Goal: Go to known website: Go to known website

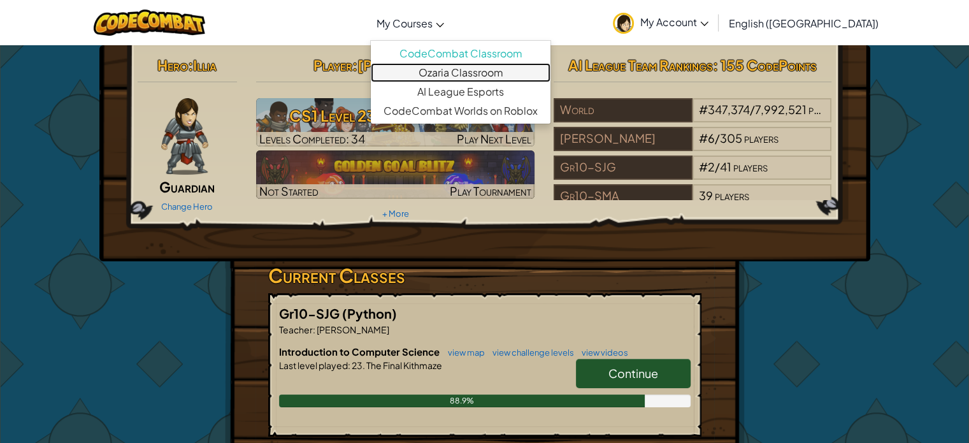
click at [471, 71] on link "Ozaria Classroom" at bounding box center [461, 72] width 180 height 19
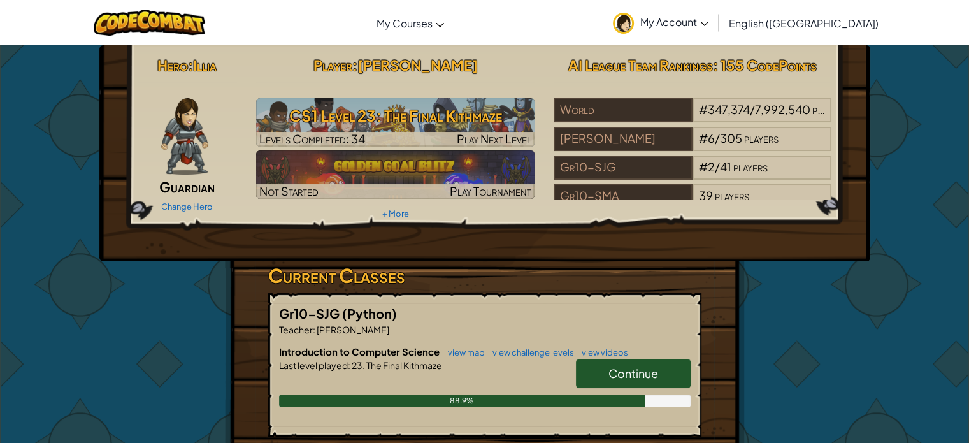
click at [604, 22] on div "Toggle navigation My Courses CodeCombat Classroom Ozaria Classroom AI League Es…" at bounding box center [484, 22] width 975 height 45
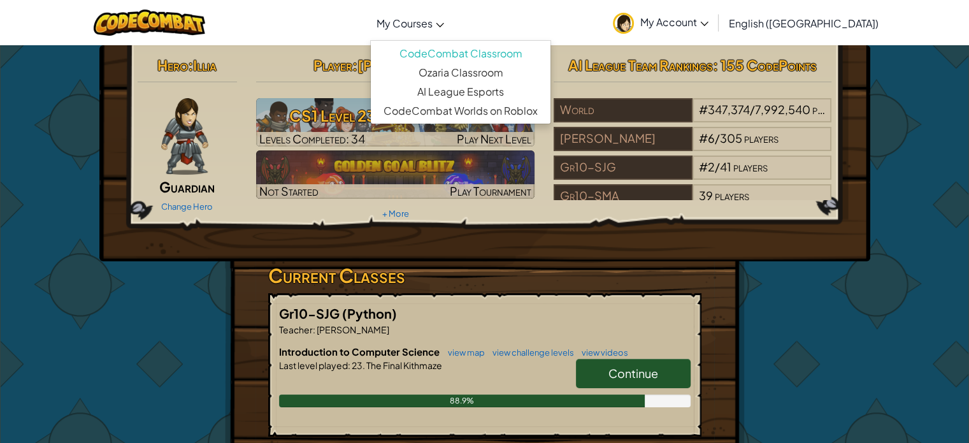
click at [450, 31] on link "My Courses" at bounding box center [410, 23] width 80 height 34
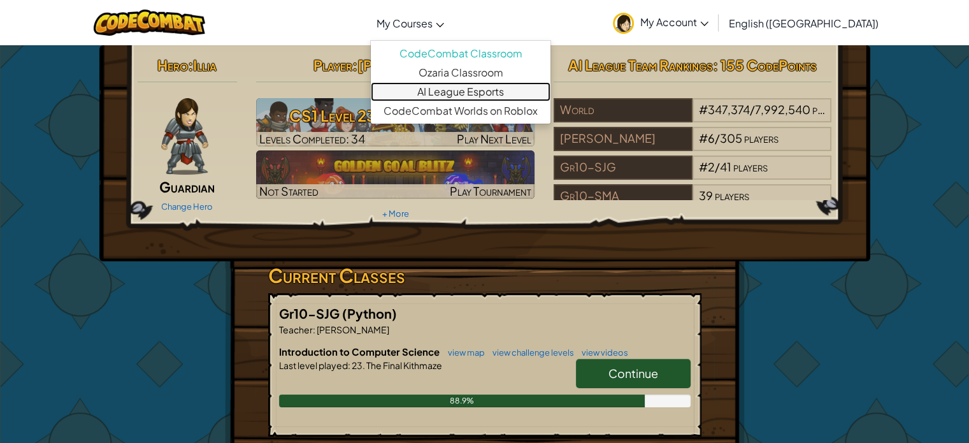
click at [484, 91] on link "AI League Esports" at bounding box center [461, 91] width 180 height 19
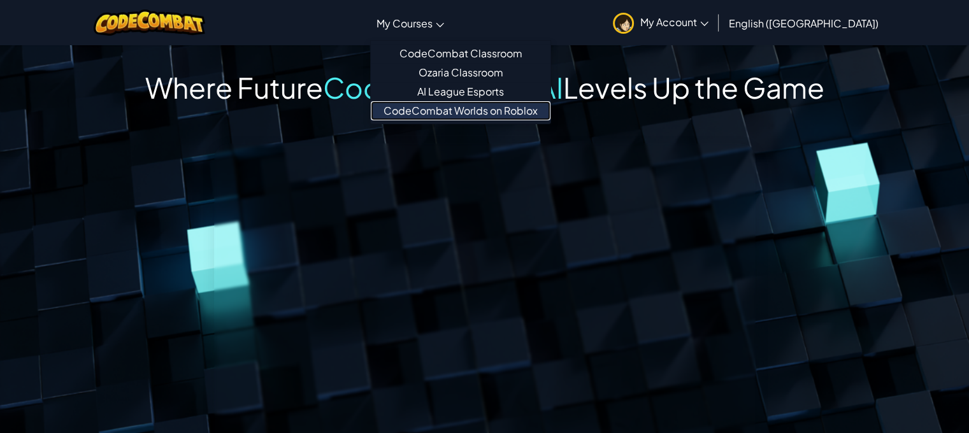
click at [501, 107] on link "CodeCombat Worlds on Roblox" at bounding box center [461, 110] width 180 height 19
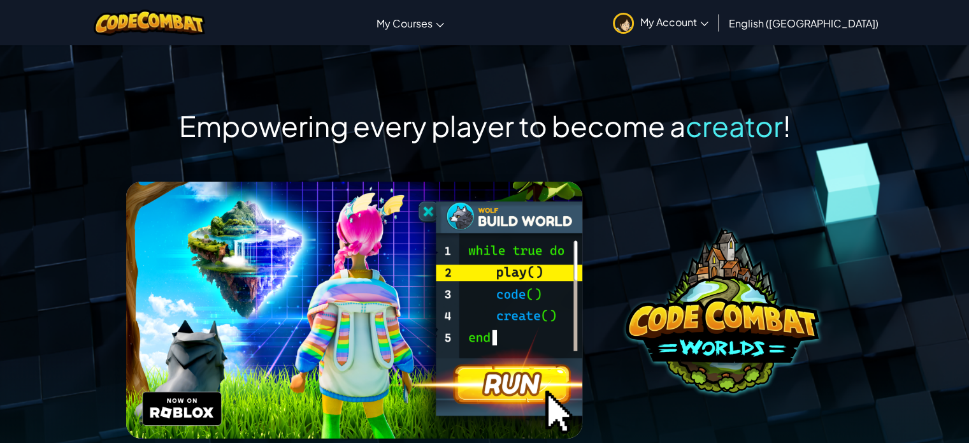
click at [747, 331] on img at bounding box center [721, 310] width 193 height 166
click at [703, 325] on img at bounding box center [721, 310] width 193 height 166
click at [749, 272] on img at bounding box center [721, 310] width 193 height 166
click at [806, 278] on img at bounding box center [721, 310] width 193 height 166
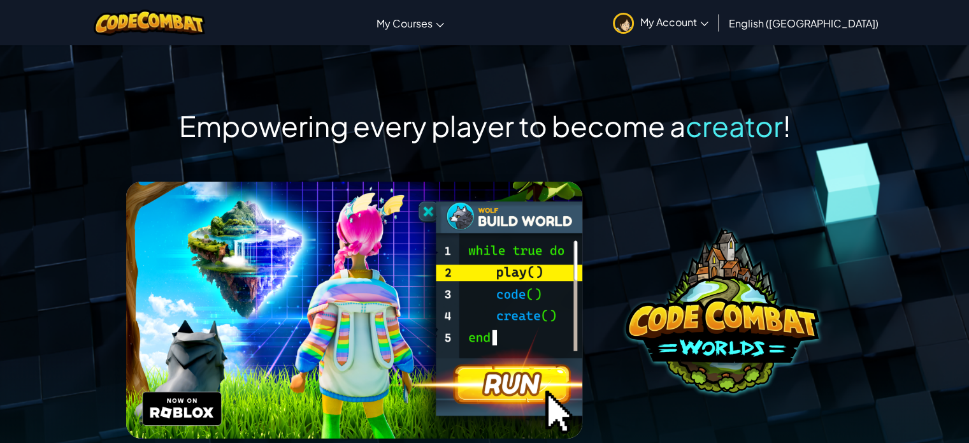
click at [304, 297] on img at bounding box center [354, 309] width 457 height 257
click at [397, 339] on img at bounding box center [354, 309] width 457 height 257
drag, startPoint x: 397, startPoint y: 339, endPoint x: 655, endPoint y: 217, distance: 285.4
click at [655, 217] on div at bounding box center [721, 309] width 241 height 257
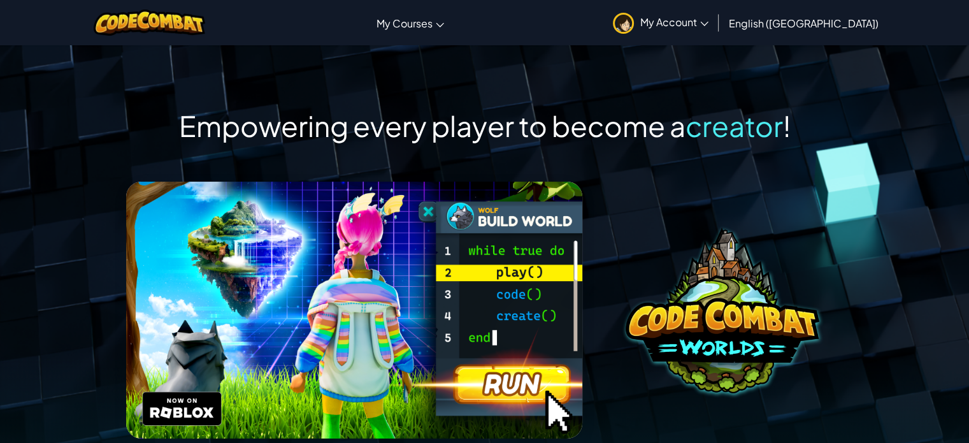
click at [327, 287] on img at bounding box center [354, 309] width 457 height 257
click at [727, 137] on span "creator" at bounding box center [733, 126] width 97 height 36
click at [451, 129] on span "Empowering every player to become a" at bounding box center [432, 126] width 506 height 36
click at [346, 285] on img at bounding box center [354, 309] width 457 height 257
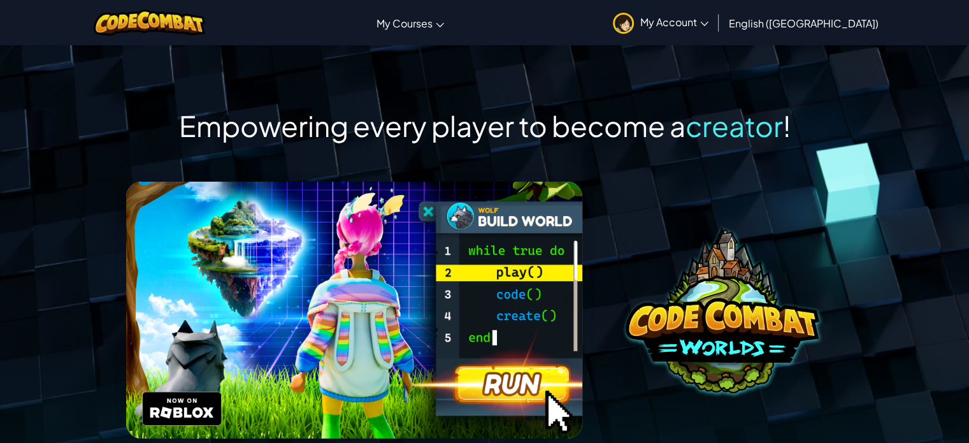
click at [336, 336] on img at bounding box center [354, 309] width 457 height 257
click at [436, 303] on img at bounding box center [354, 309] width 457 height 257
